Goal: Information Seeking & Learning: Learn about a topic

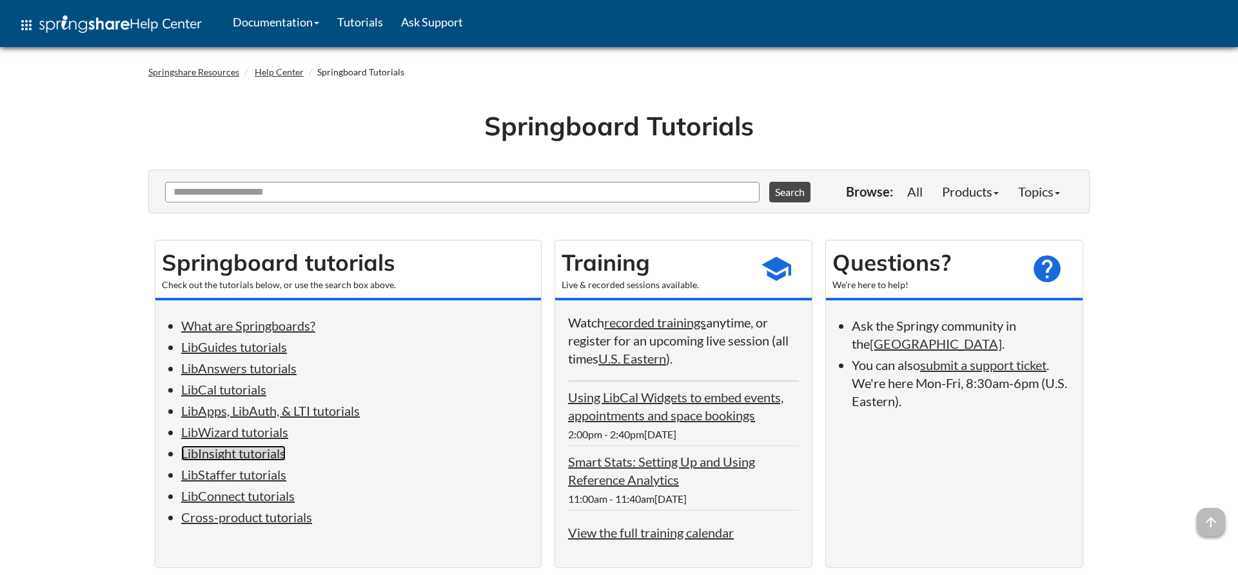
click at [275, 461] on link "LibInsight tutorials" at bounding box center [233, 452] width 104 height 15
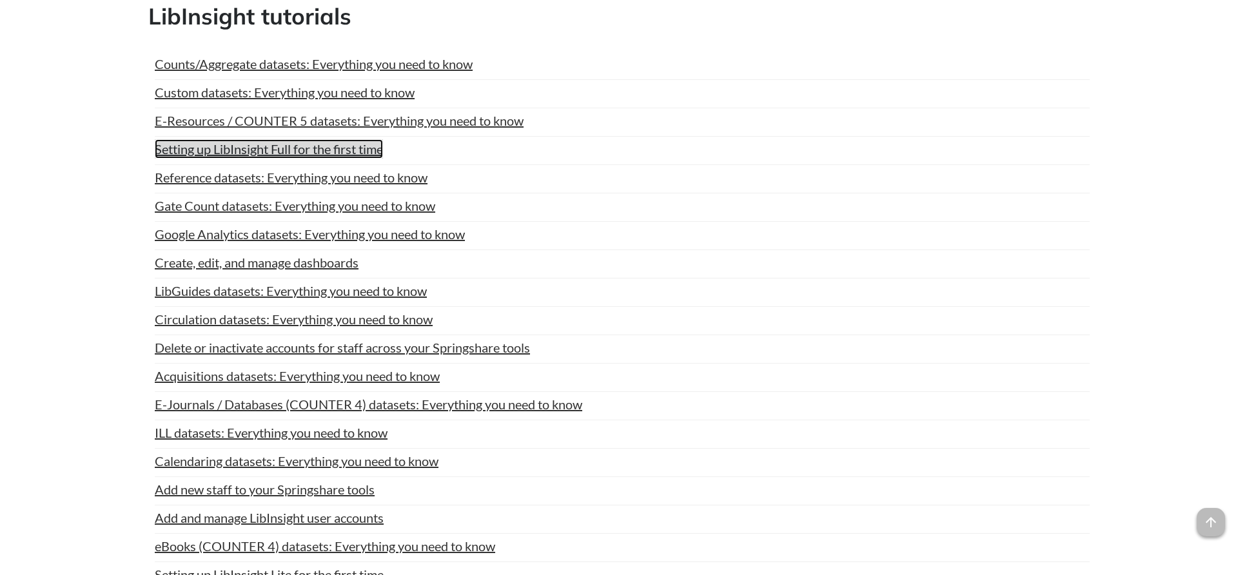
click at [372, 142] on link "Setting up LibInsight Full for the first time" at bounding box center [269, 148] width 228 height 19
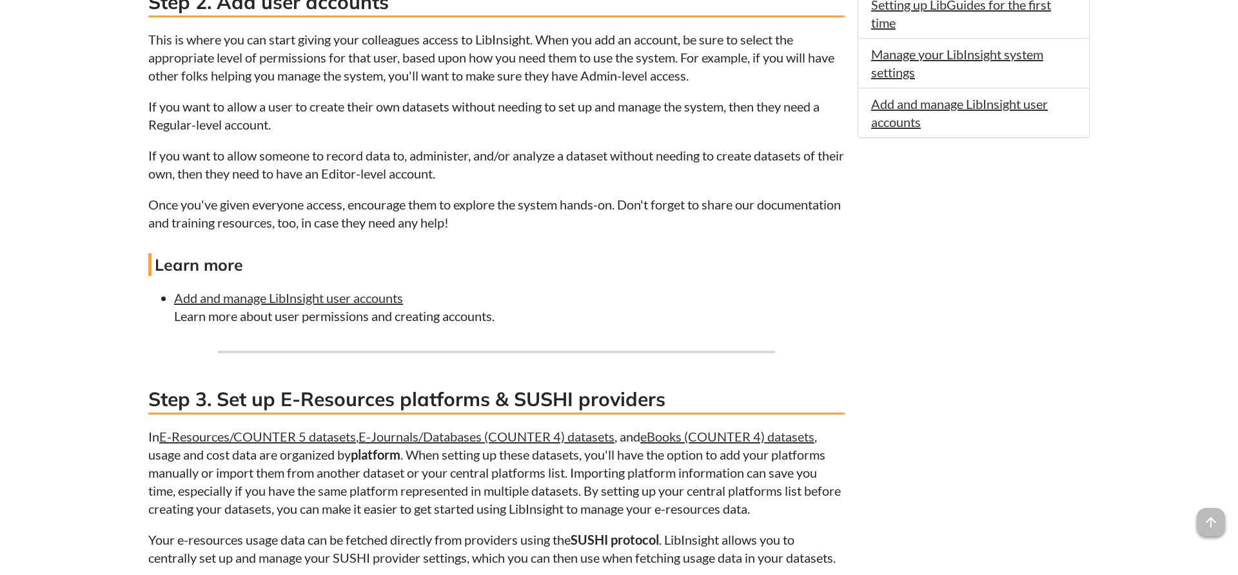
scroll to position [1118, 0]
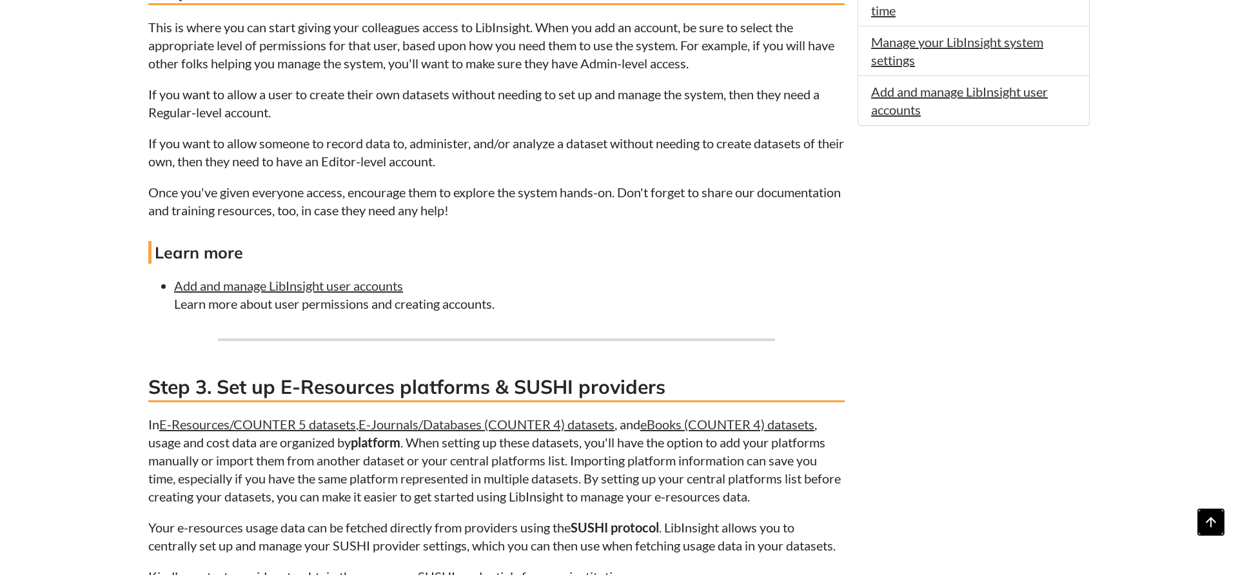
click at [1211, 532] on span "arrow_upward" at bounding box center [1210, 522] width 28 height 28
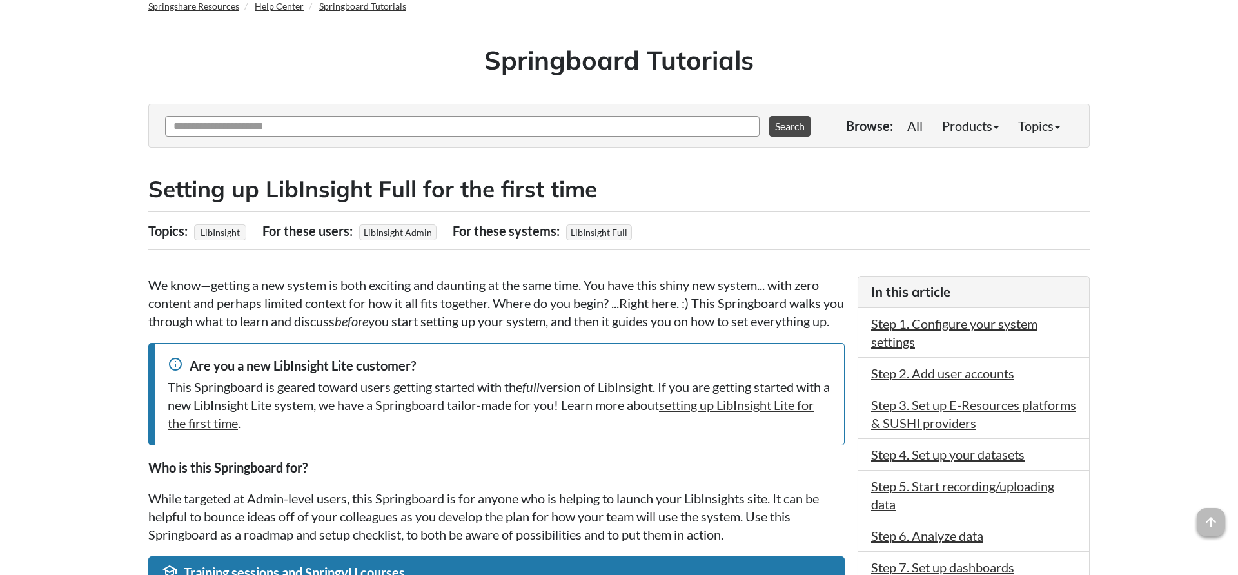
scroll to position [132, 0]
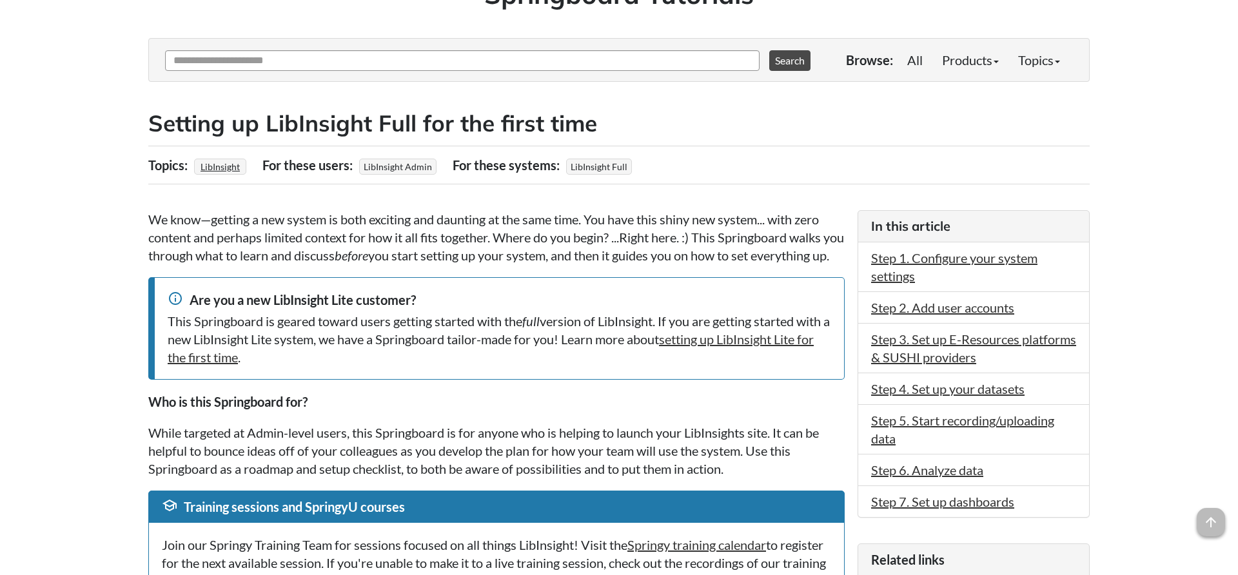
click at [806, 123] on h2 "Setting up LibInsight Full for the first time" at bounding box center [618, 124] width 941 height 32
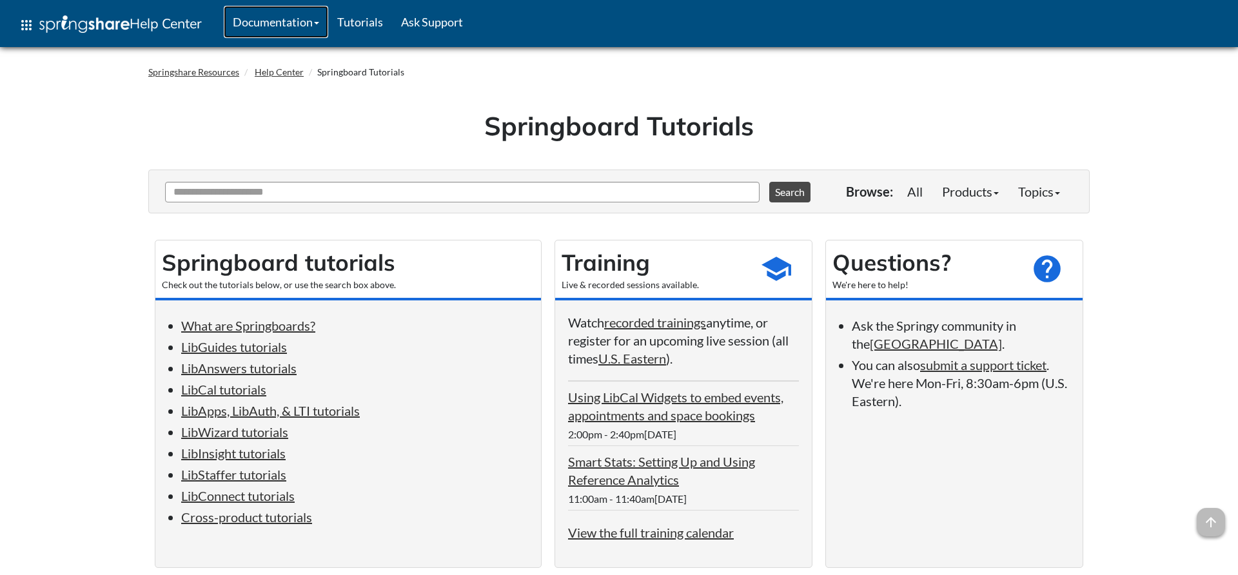
click at [318, 28] on link "Documentation" at bounding box center [276, 22] width 104 height 32
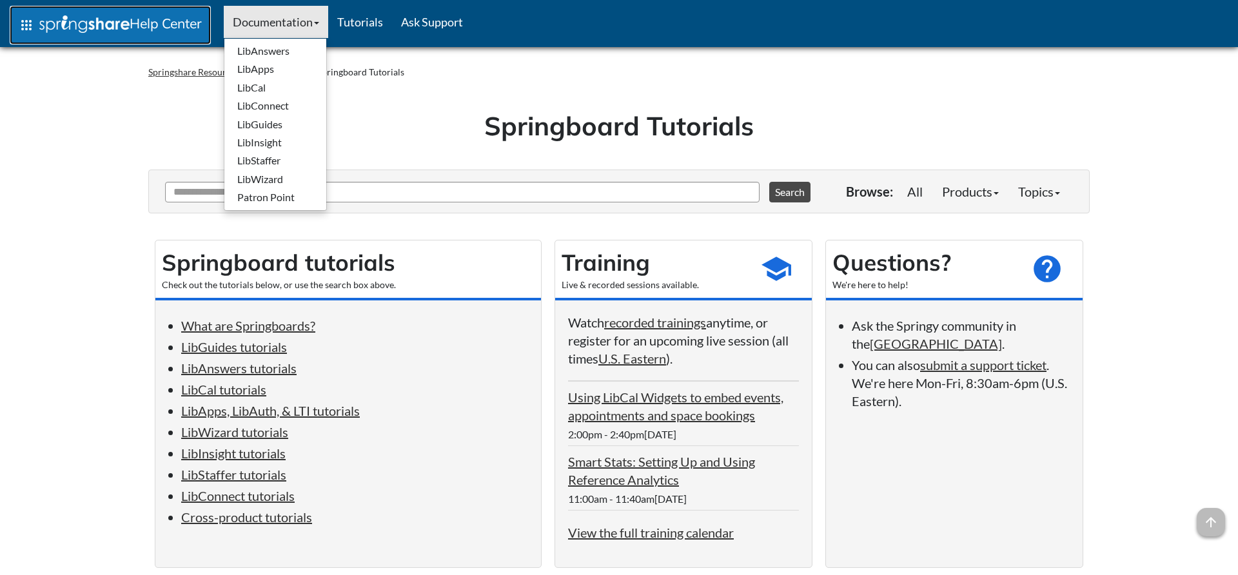
click at [132, 21] on span "Help Center" at bounding box center [166, 23] width 72 height 17
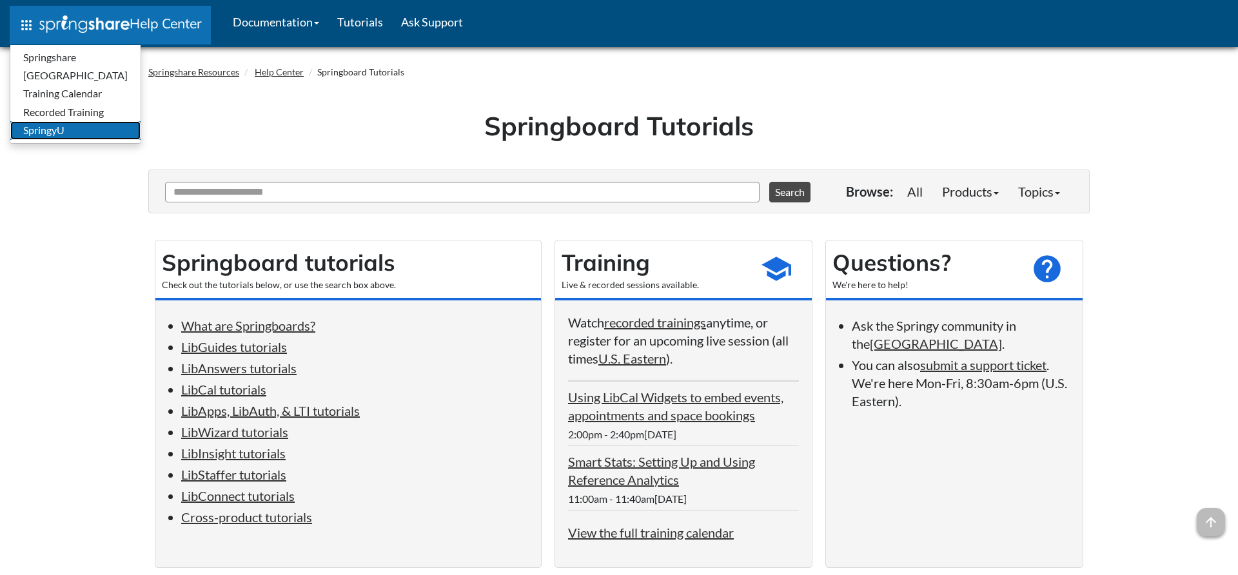
click at [75, 137] on link "SpringyU" at bounding box center [75, 130] width 130 height 18
